Goal: Transaction & Acquisition: Subscribe to service/newsletter

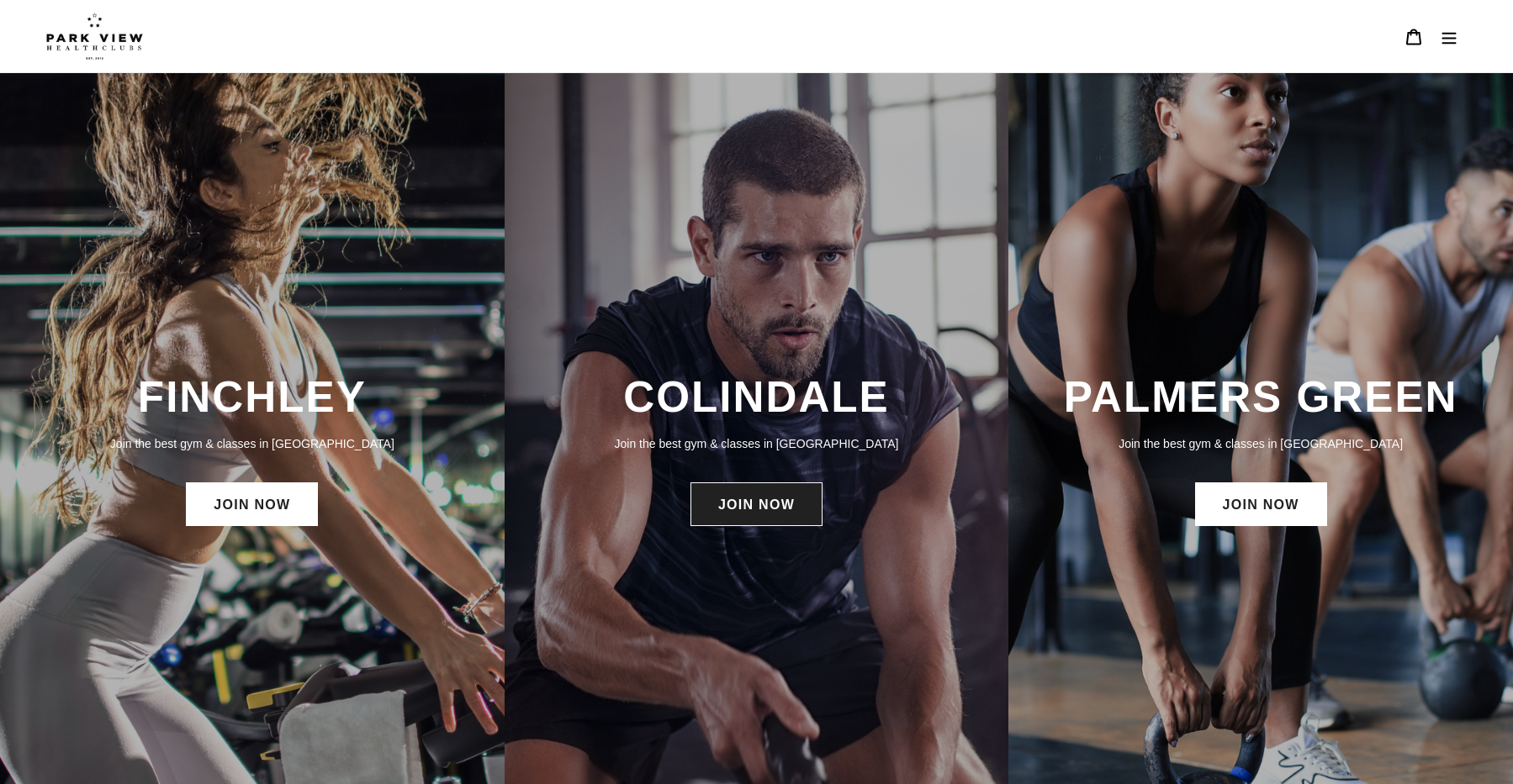
click at [761, 501] on link "JOIN NOW" at bounding box center [756, 504] width 132 height 44
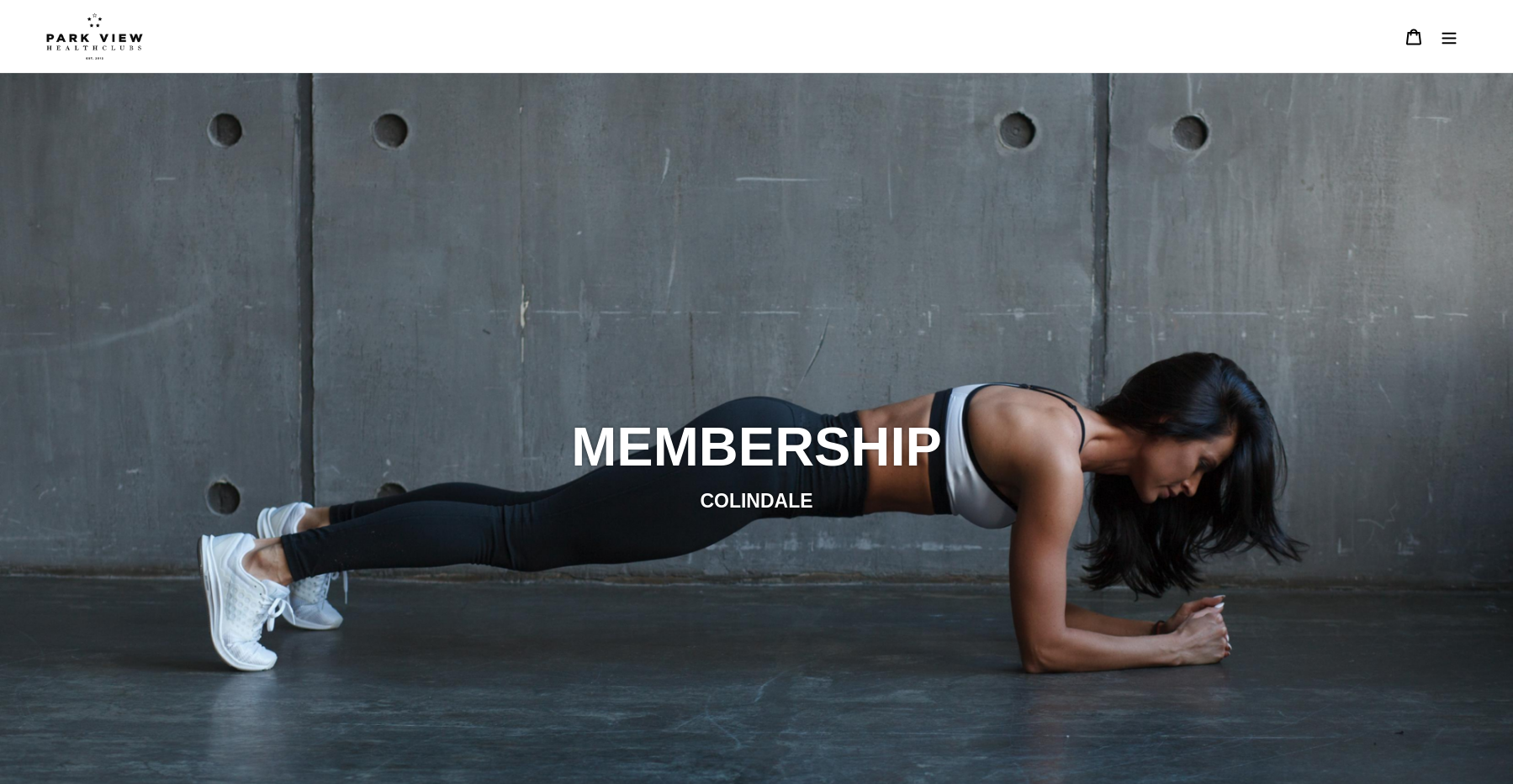
click at [101, 31] on img at bounding box center [94, 36] width 97 height 47
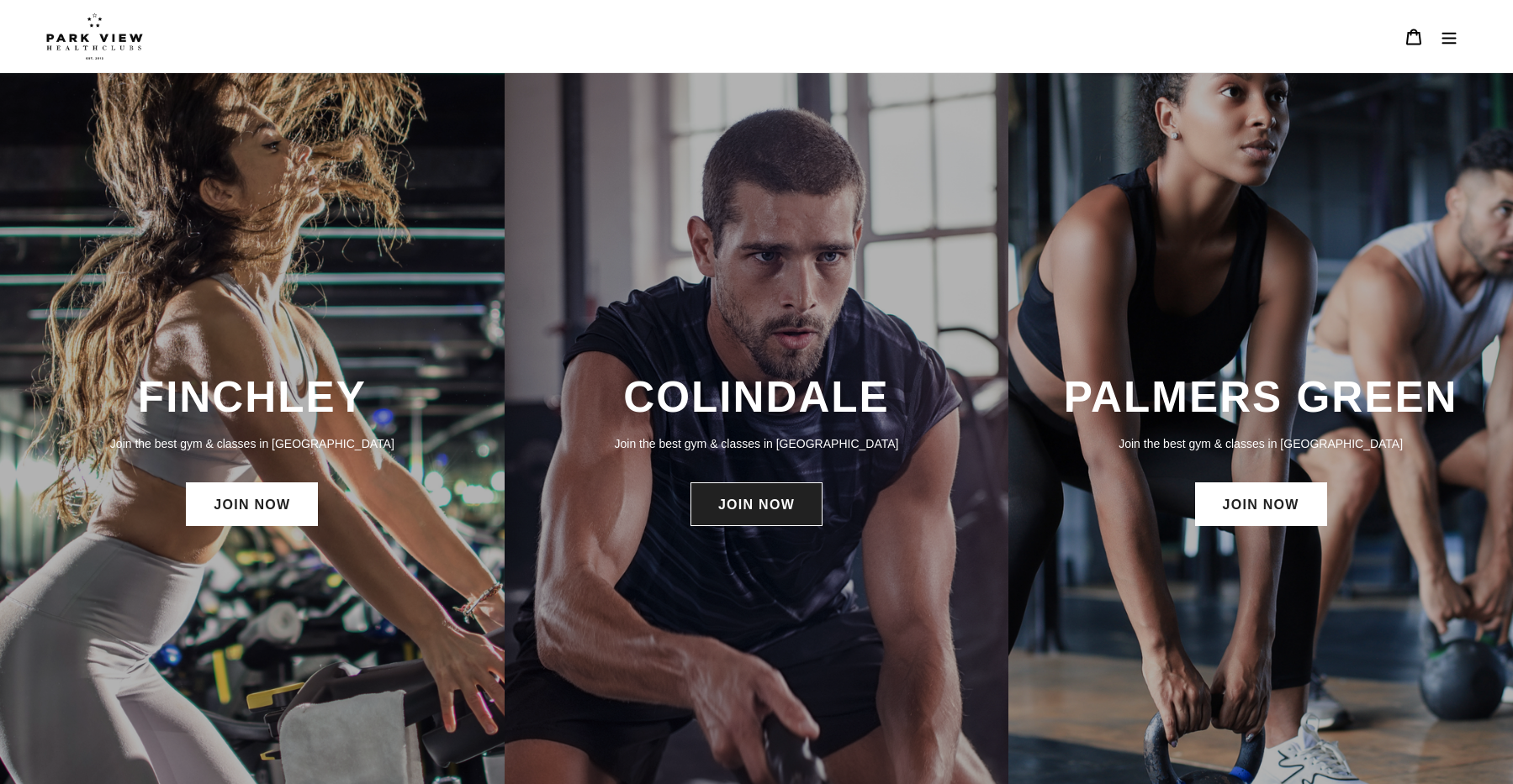
click at [773, 492] on link "JOIN NOW" at bounding box center [756, 504] width 132 height 44
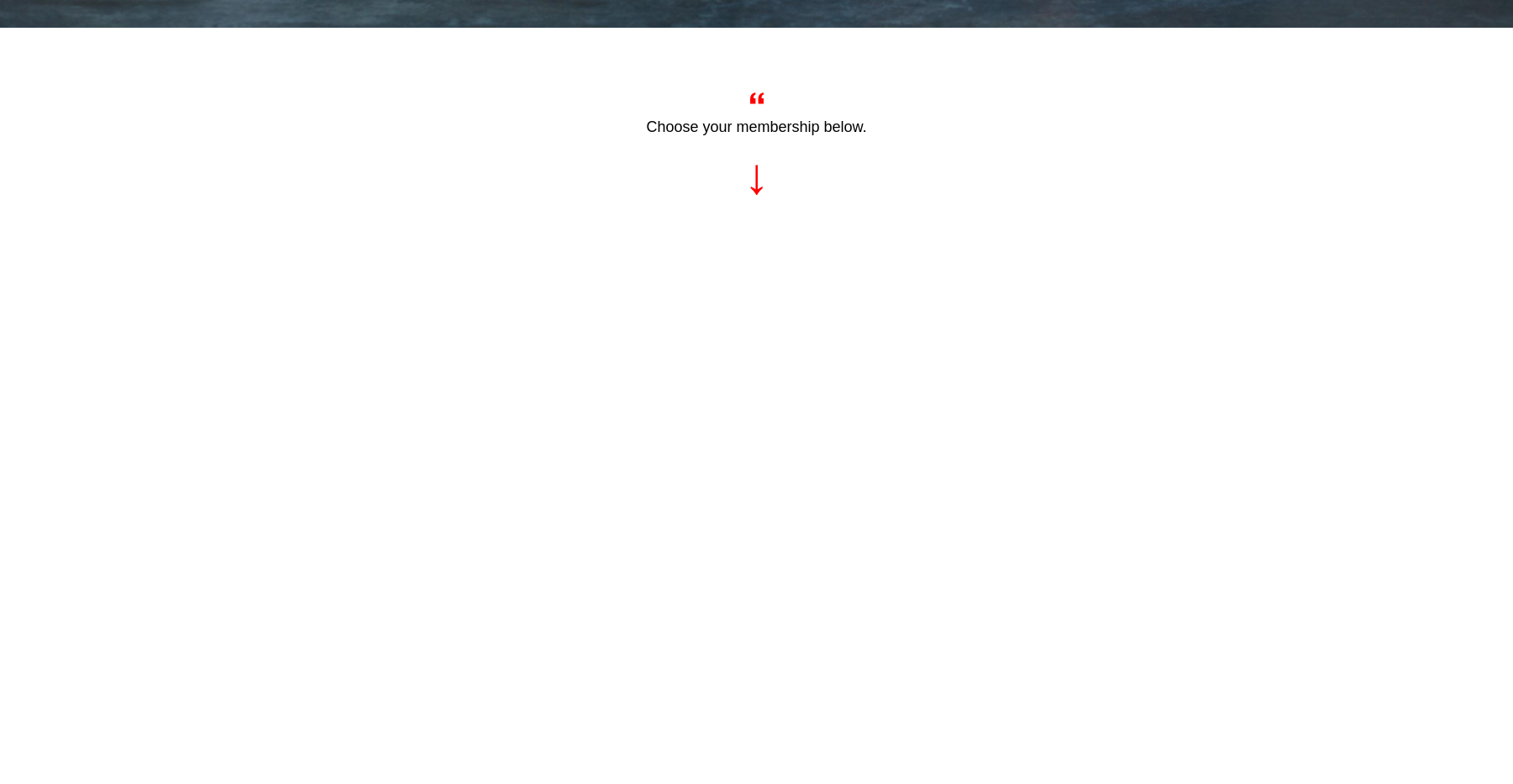
scroll to position [1160, 0]
